Goal: Find specific page/section: Find specific page/section

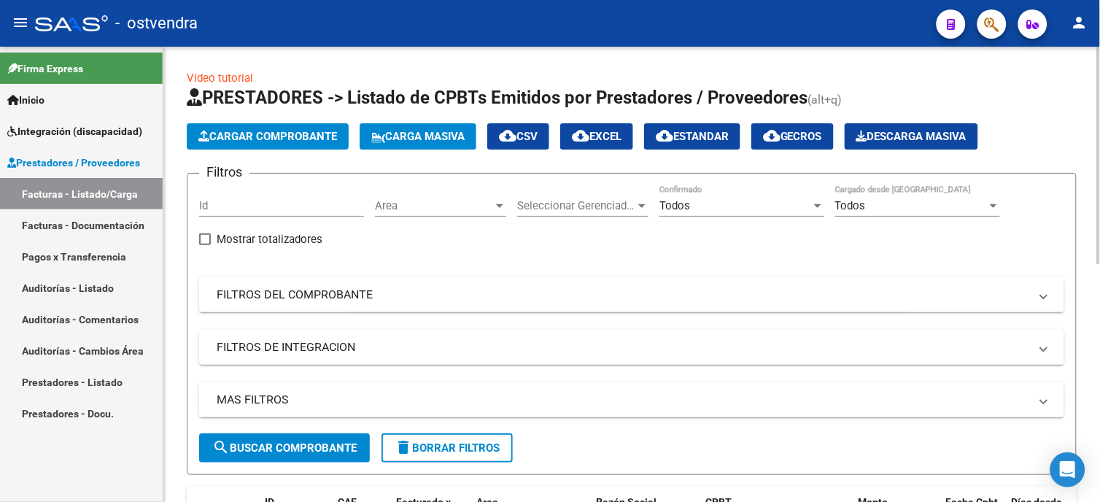
click at [715, 193] on div "Todos Confirmado" at bounding box center [741, 200] width 165 height 31
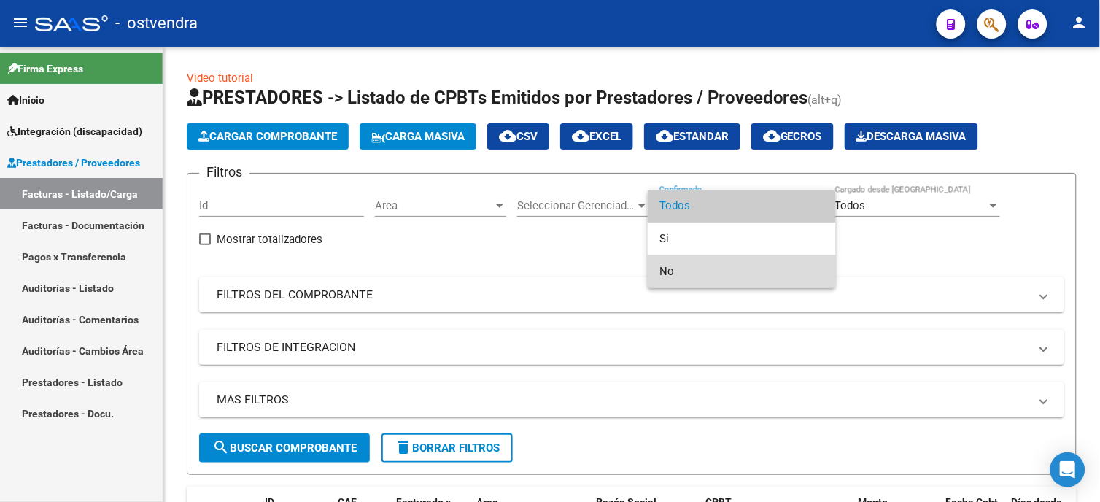
click at [699, 263] on span "No" at bounding box center [741, 271] width 165 height 33
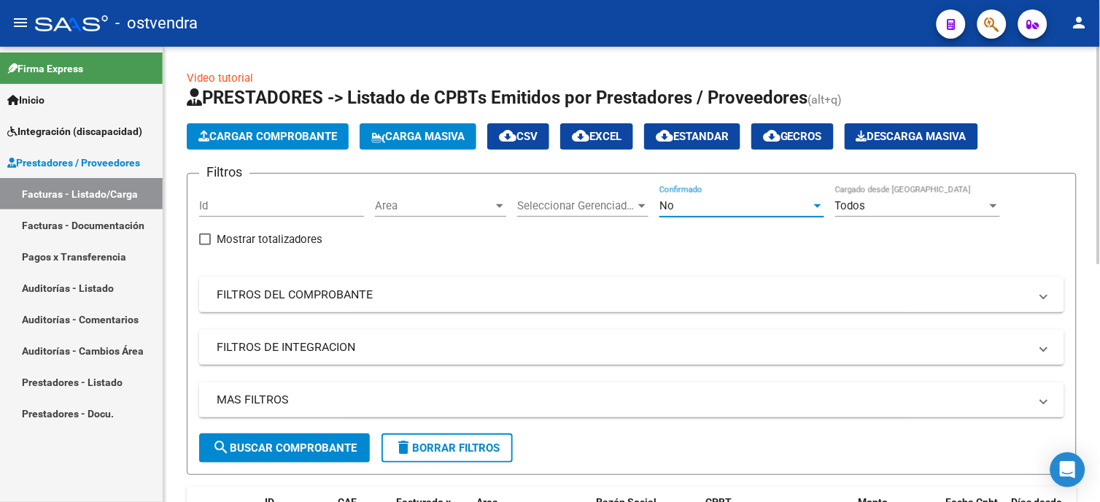
click at [340, 450] on span "search Buscar Comprobante" at bounding box center [284, 447] width 144 height 13
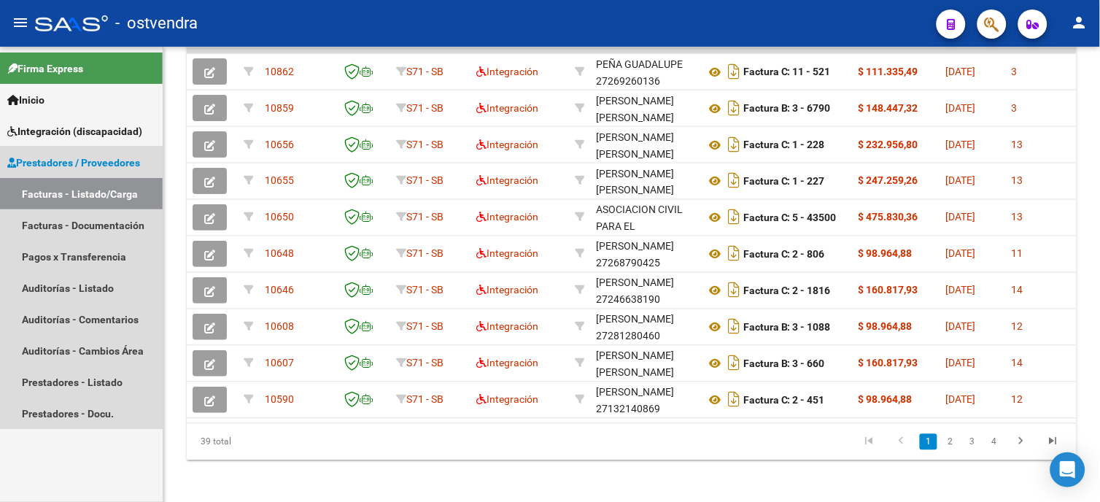
click at [120, 166] on span "Prestadores / Proveedores" at bounding box center [73, 163] width 133 height 16
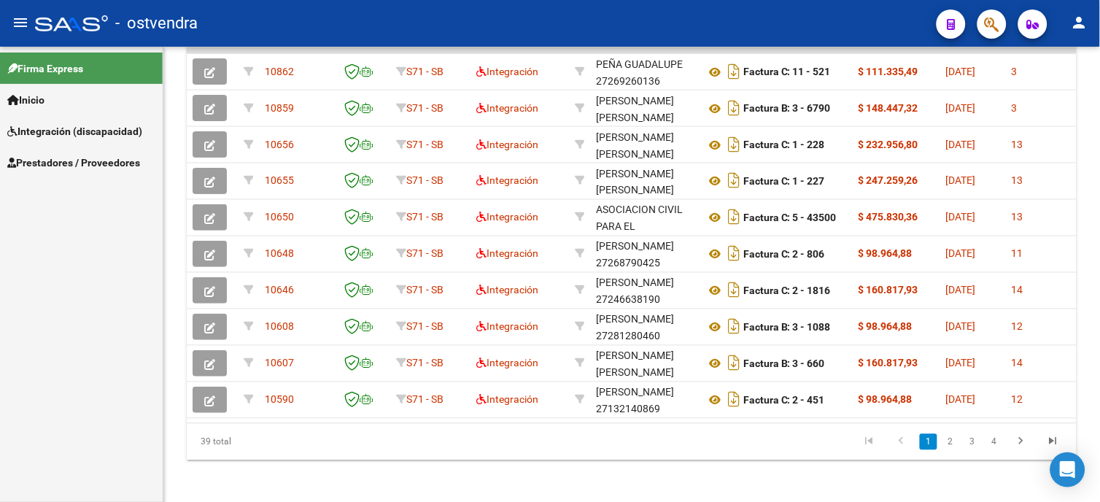
click at [117, 163] on span "Prestadores / Proveedores" at bounding box center [73, 163] width 133 height 16
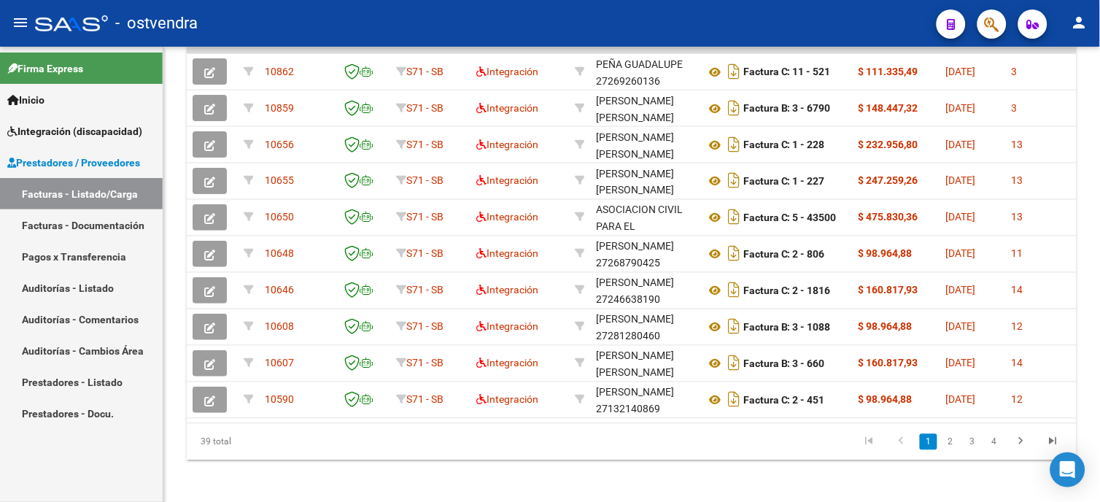
click at [112, 125] on span "Integración (discapacidad)" at bounding box center [74, 131] width 135 height 16
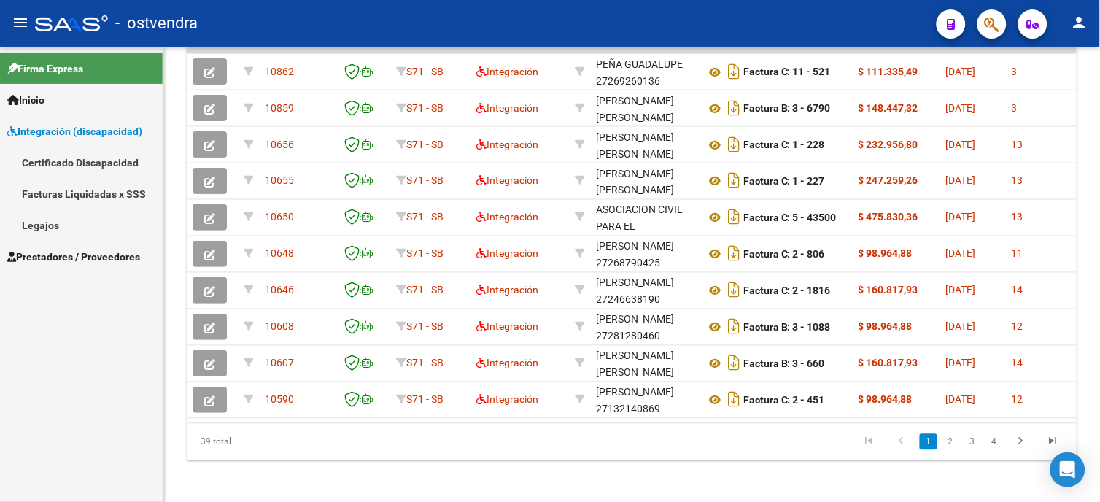
click at [53, 226] on link "Legajos" at bounding box center [81, 224] width 163 height 31
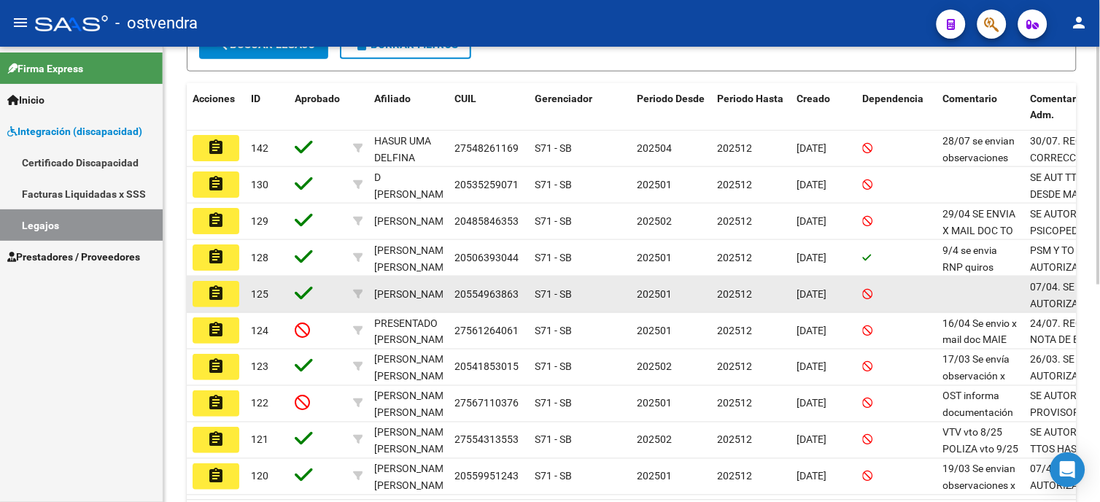
scroll to position [405, 0]
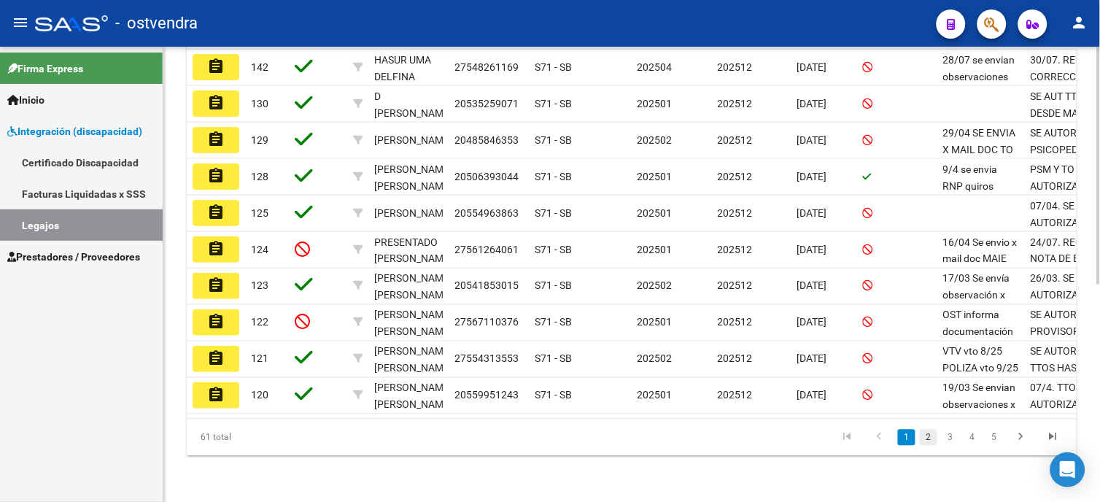
click at [930, 446] on link "2" at bounding box center [929, 438] width 18 height 16
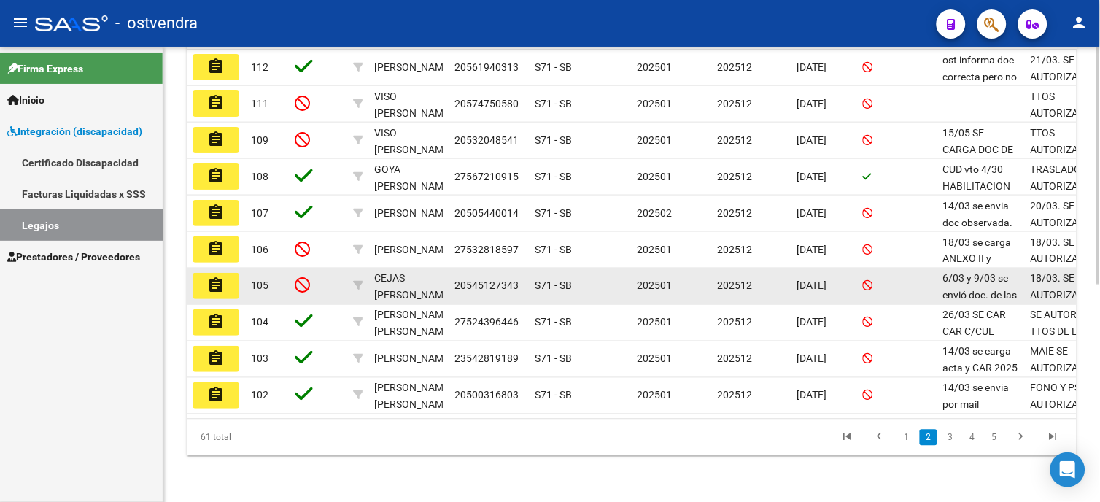
click at [222, 289] on mat-icon "assignment" at bounding box center [216, 285] width 18 height 18
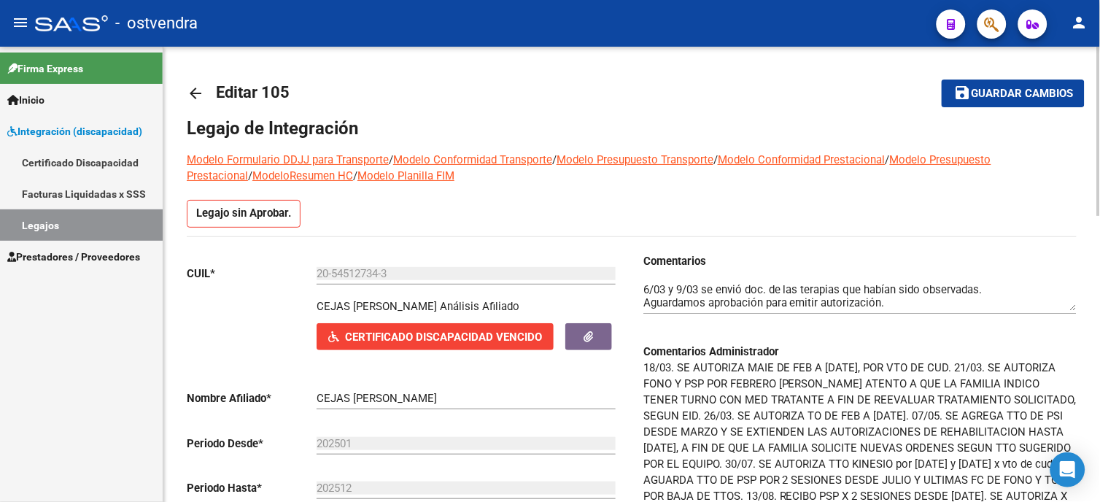
click at [85, 226] on link "Legajos" at bounding box center [81, 224] width 163 height 31
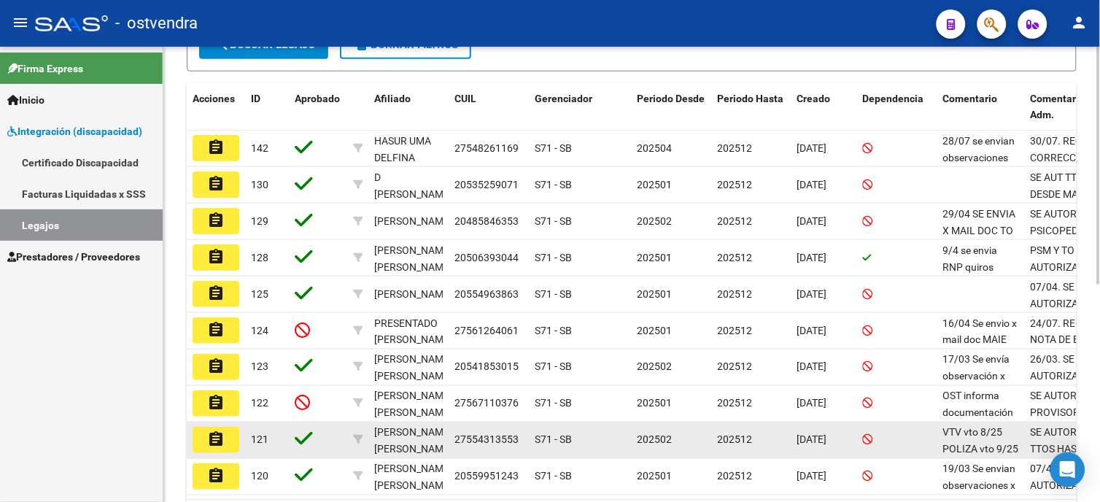
scroll to position [405, 0]
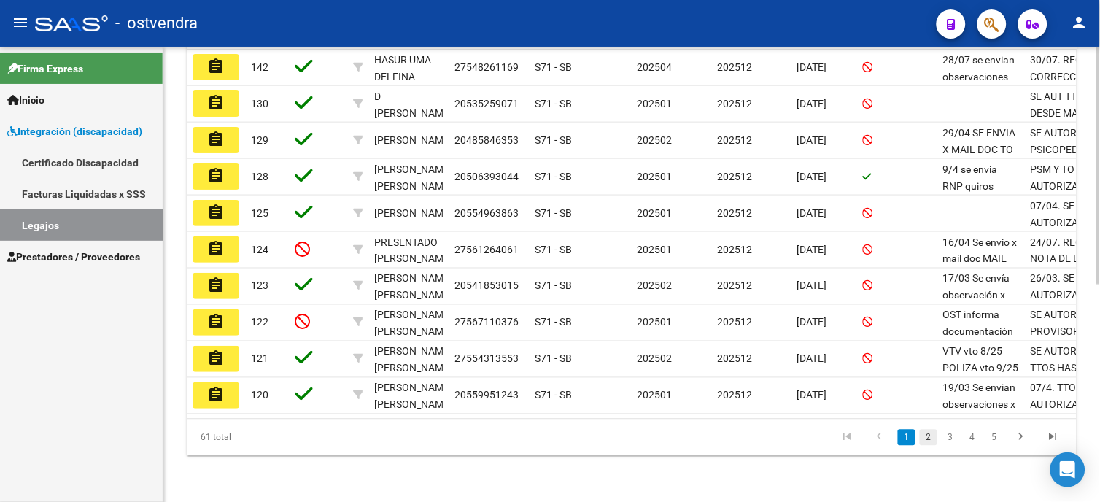
click at [932, 445] on link "2" at bounding box center [929, 438] width 18 height 16
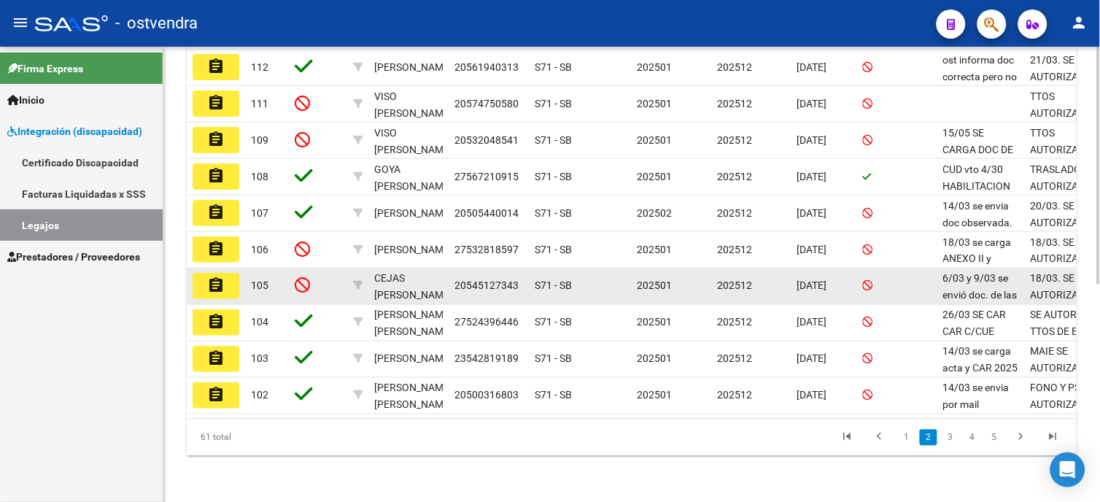
click at [214, 279] on mat-icon "assignment" at bounding box center [216, 285] width 18 height 18
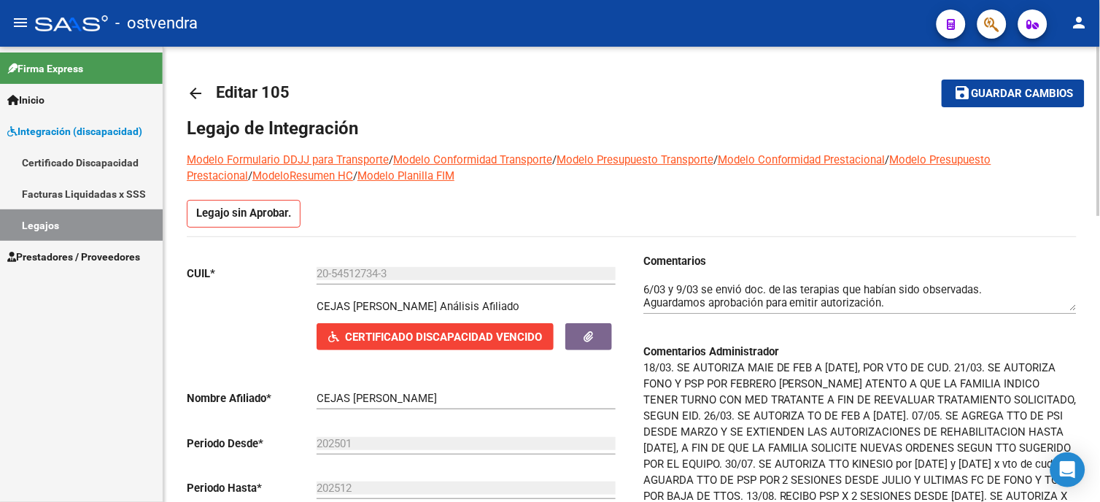
scroll to position [162, 0]
